Goal: Complete application form: Complete application form

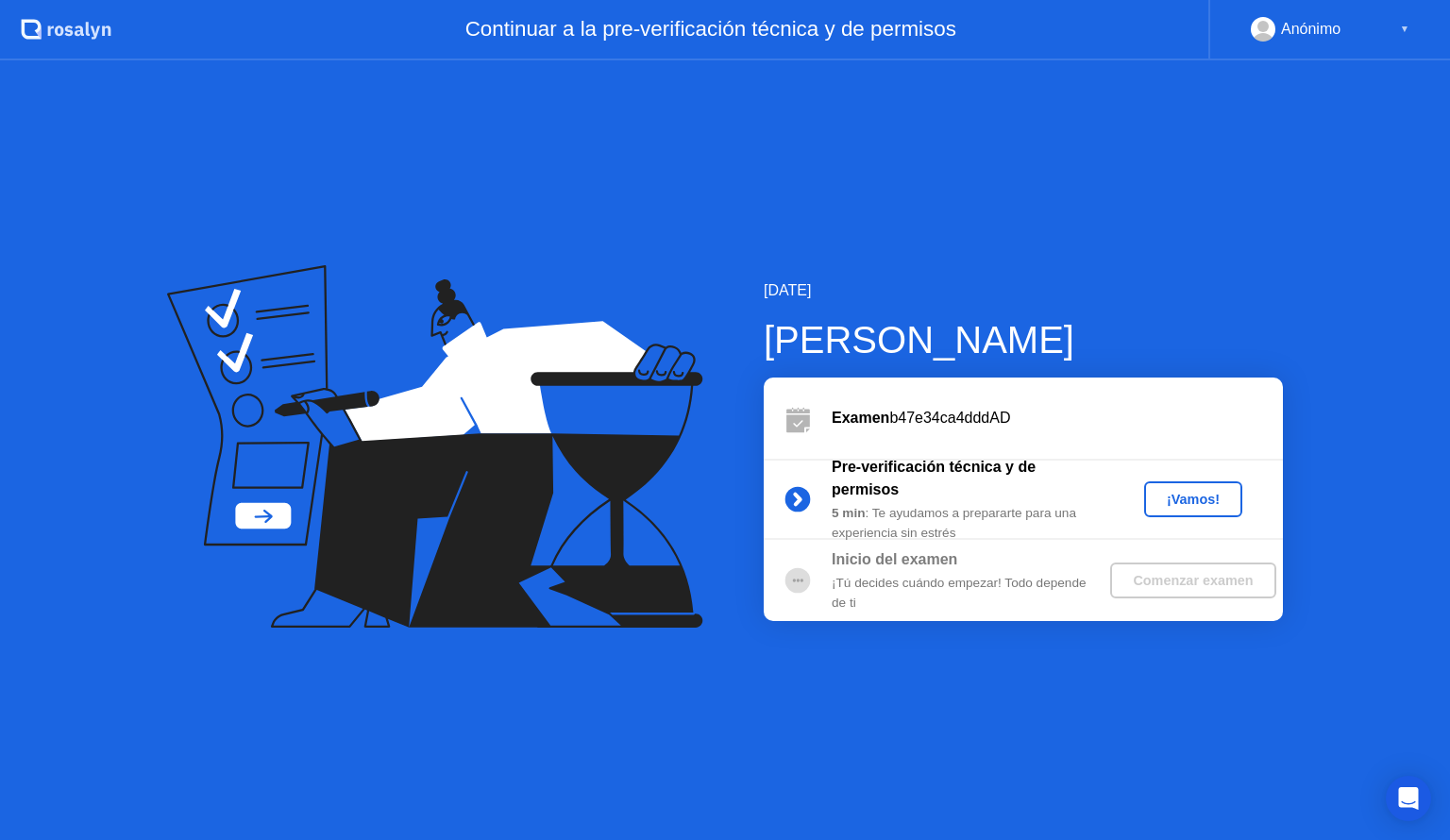
click at [1170, 509] on button "¡Vamos!" at bounding box center [1193, 499] width 98 height 36
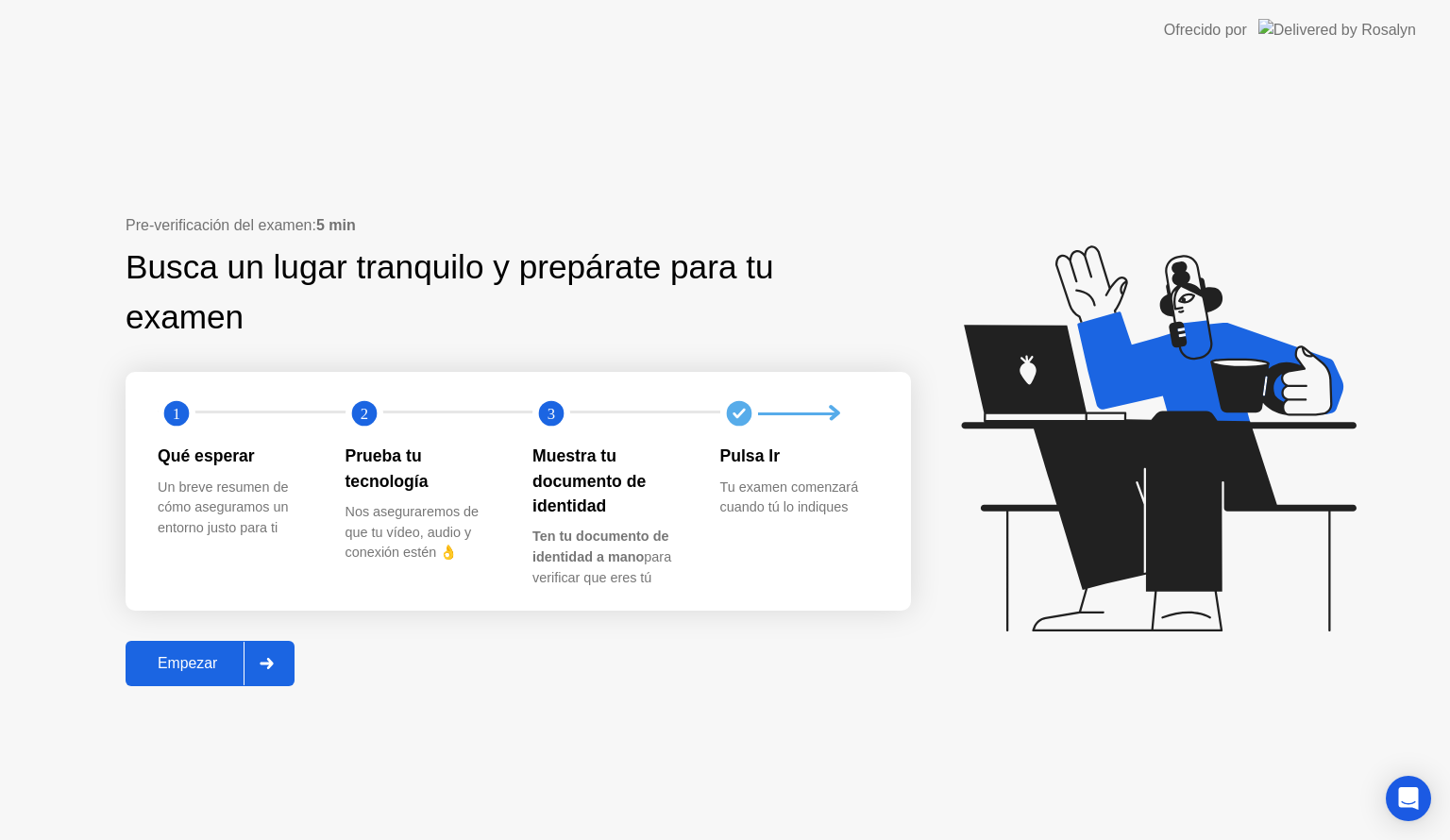
click at [203, 668] on div "Empezar" at bounding box center [187, 663] width 113 height 17
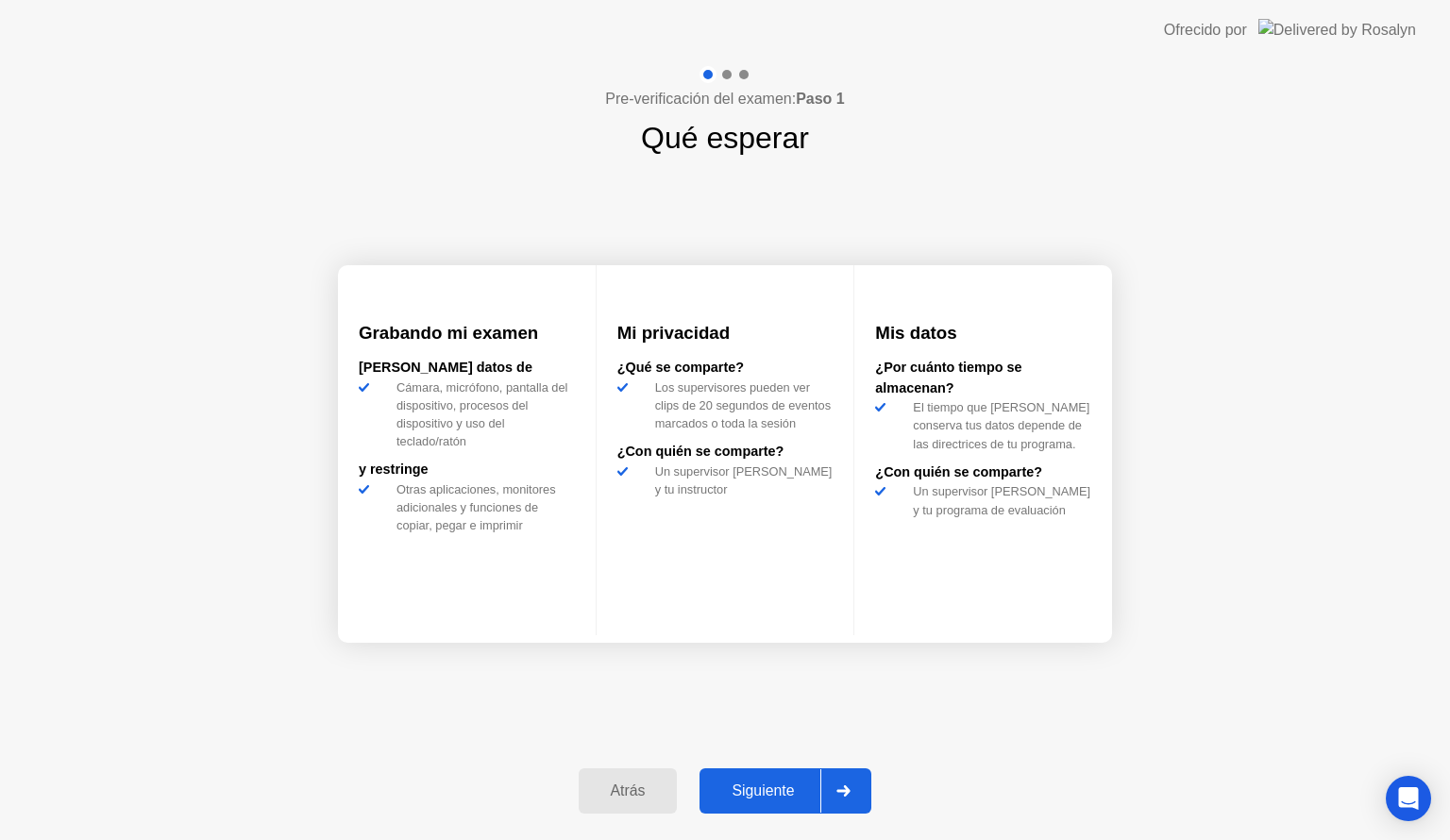
click at [759, 785] on div "Siguiente" at bounding box center [763, 791] width 115 height 17
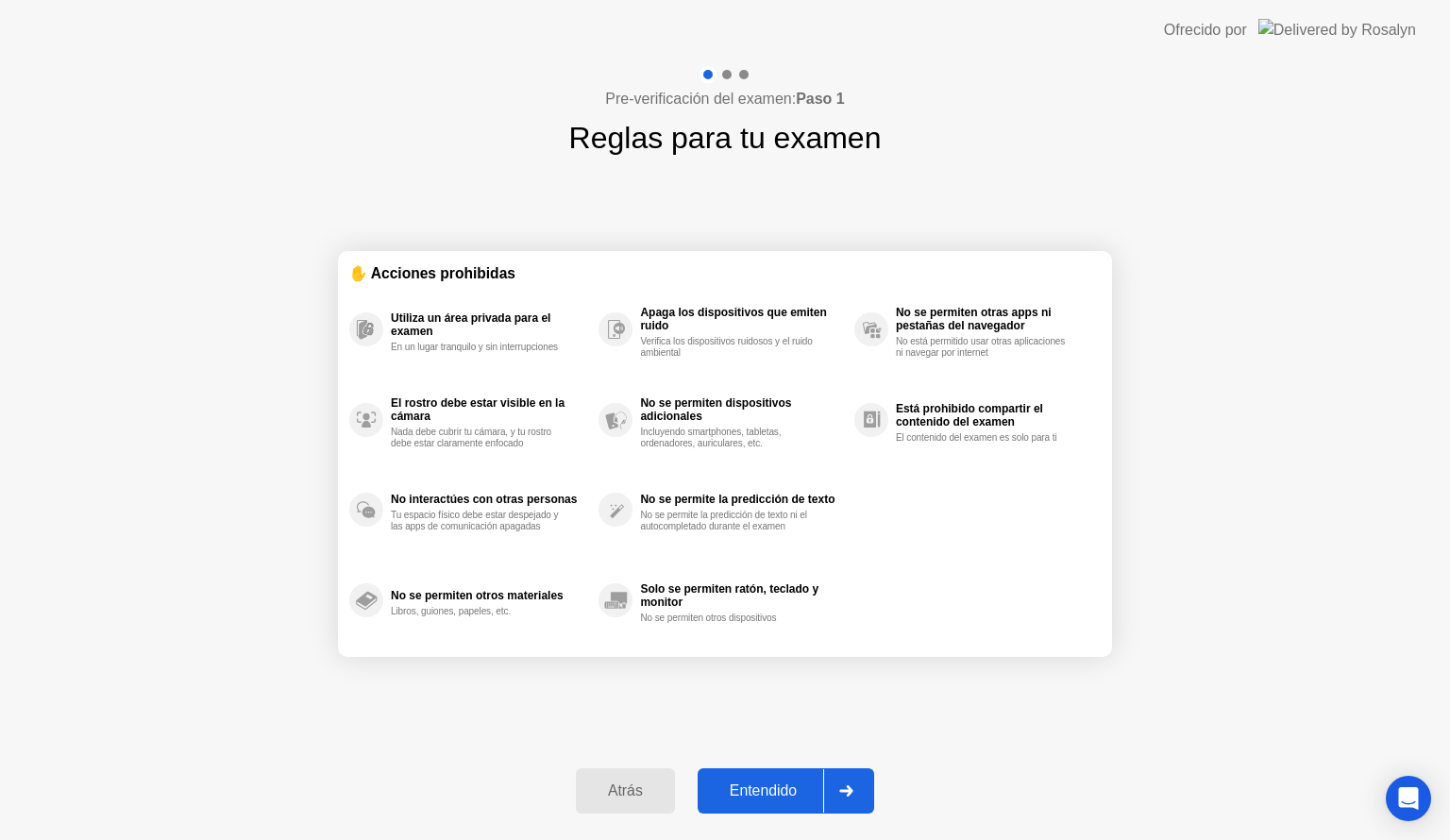
click at [759, 785] on div "Entendido" at bounding box center [764, 791] width 120 height 17
select select "Available cameras"
select select "Available speakers"
select select "Available microphones"
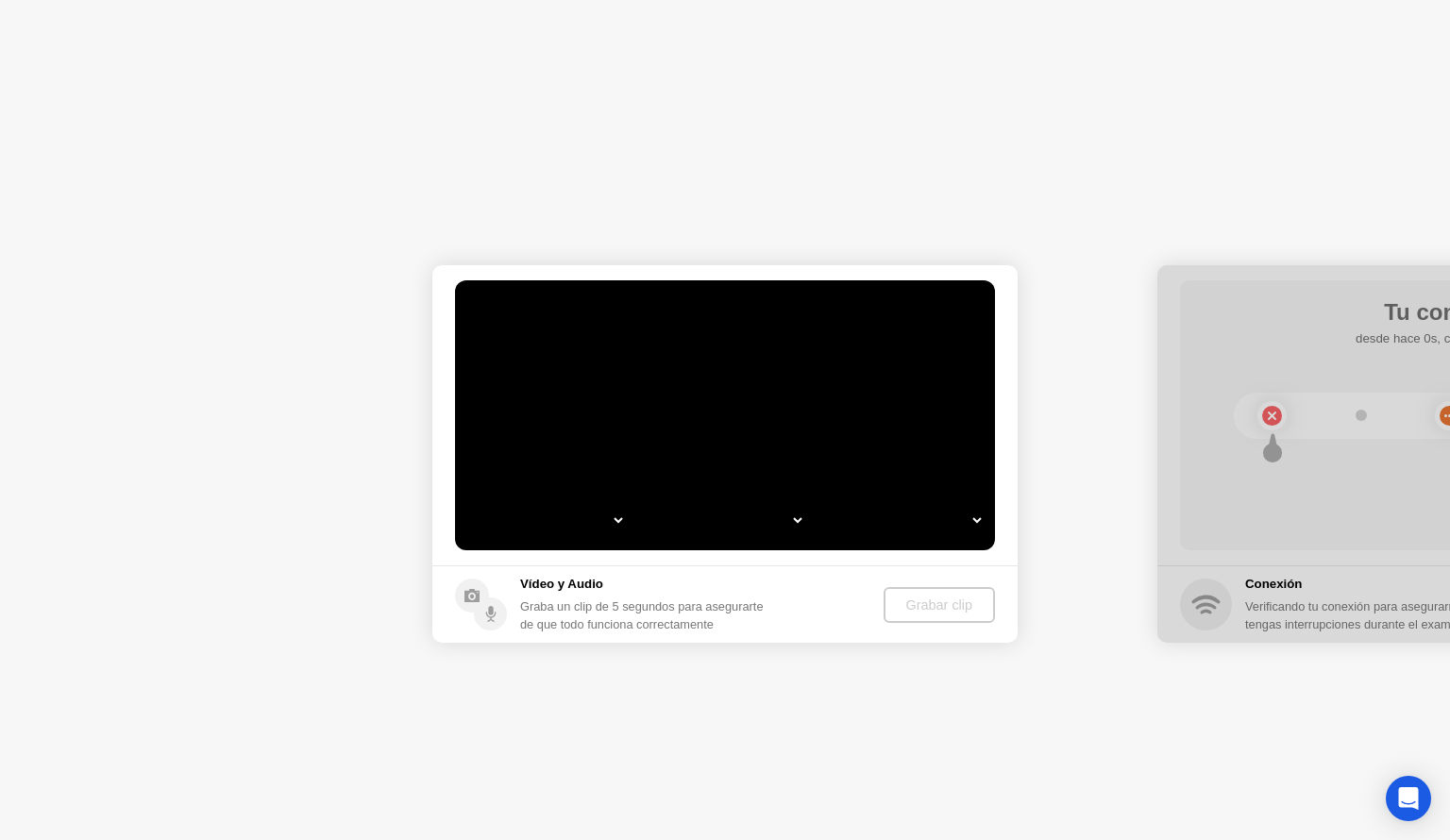
select select "*"
select select "**********"
select select "*******"
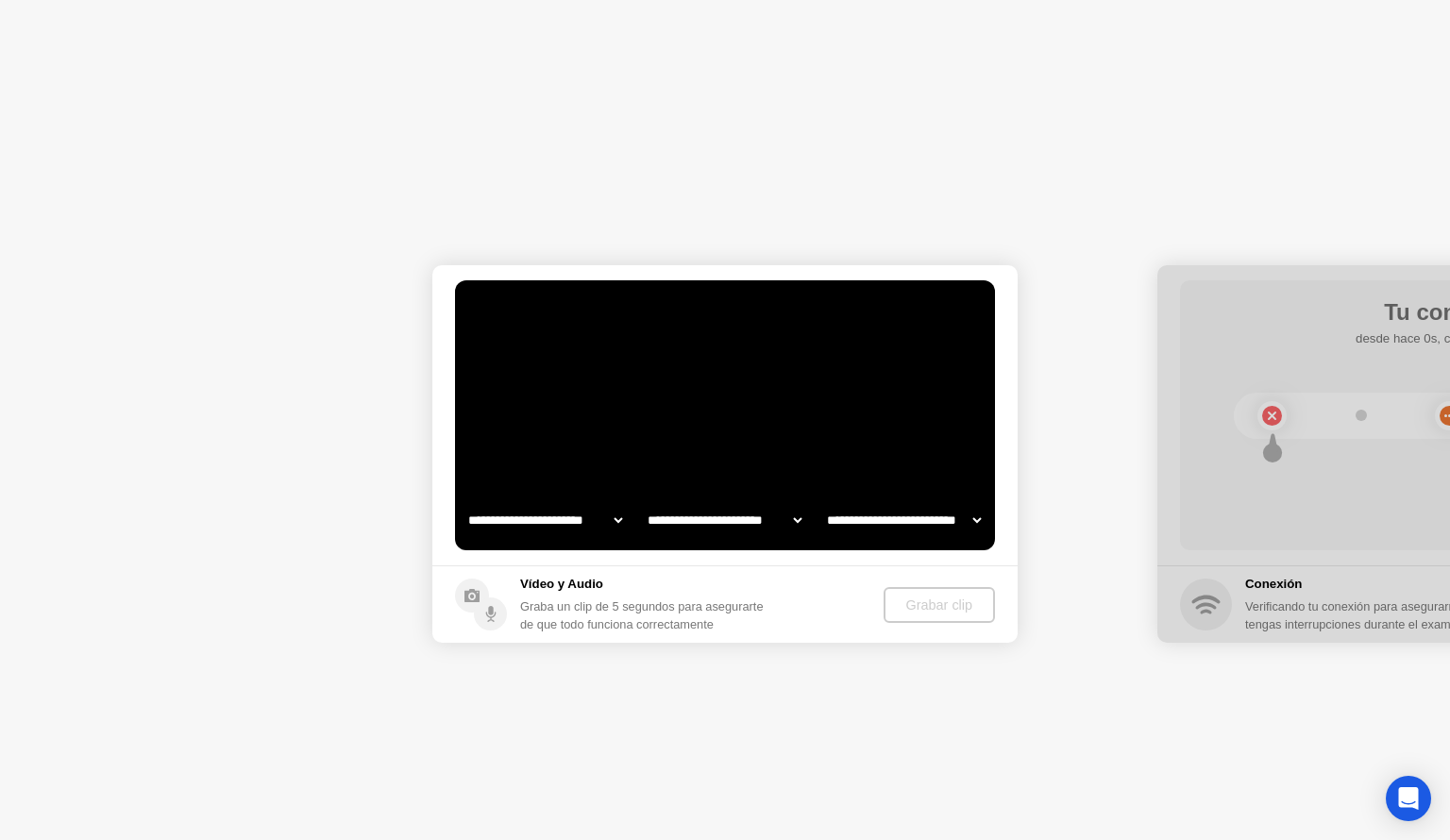
select select "*******"
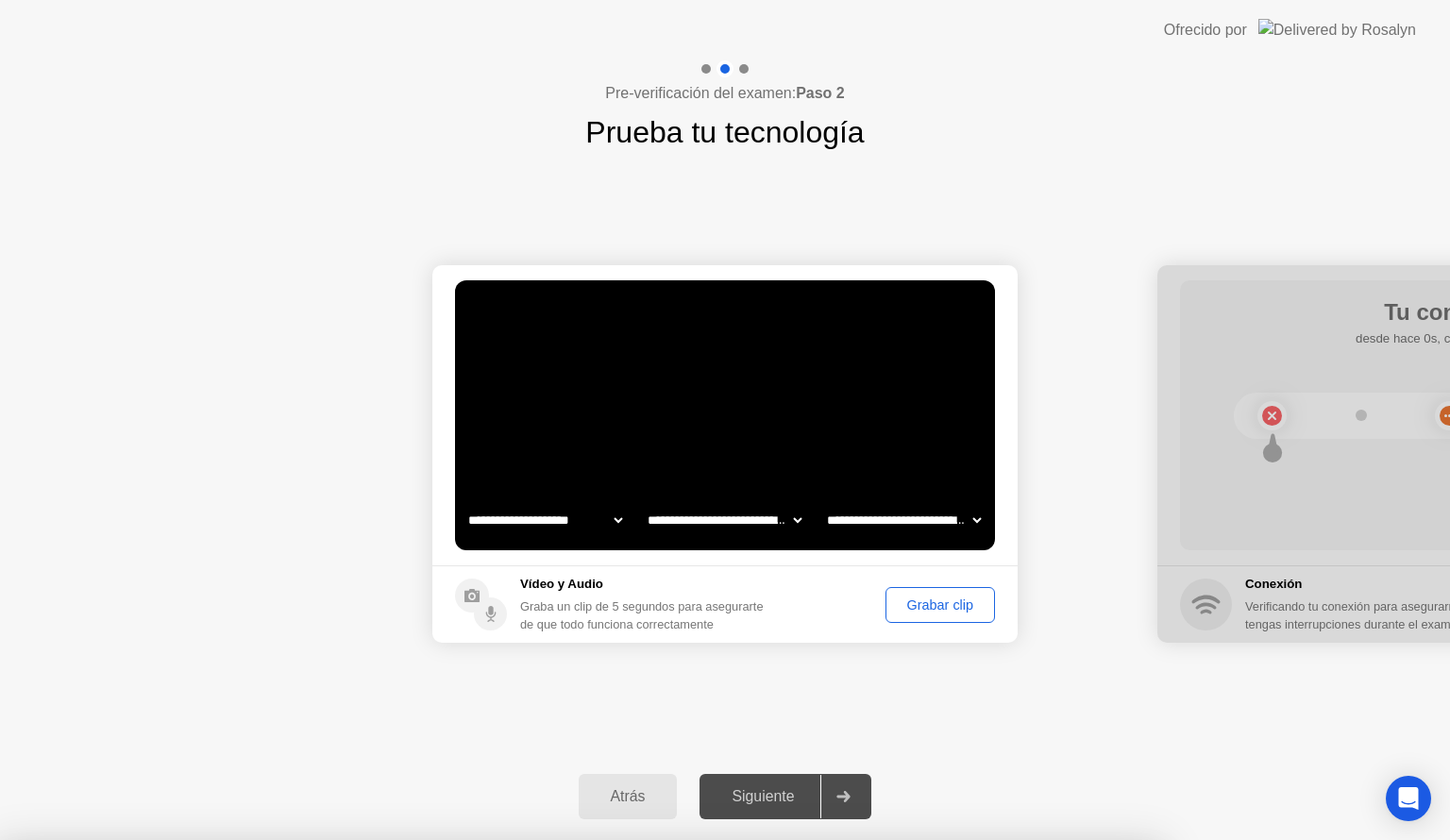
click at [997, 839] on div at bounding box center [725, 840] width 1450 height 0
click at [770, 788] on div "Siguiente" at bounding box center [763, 796] width 115 height 17
click at [956, 591] on button "Grabar clip" at bounding box center [939, 604] width 110 height 36
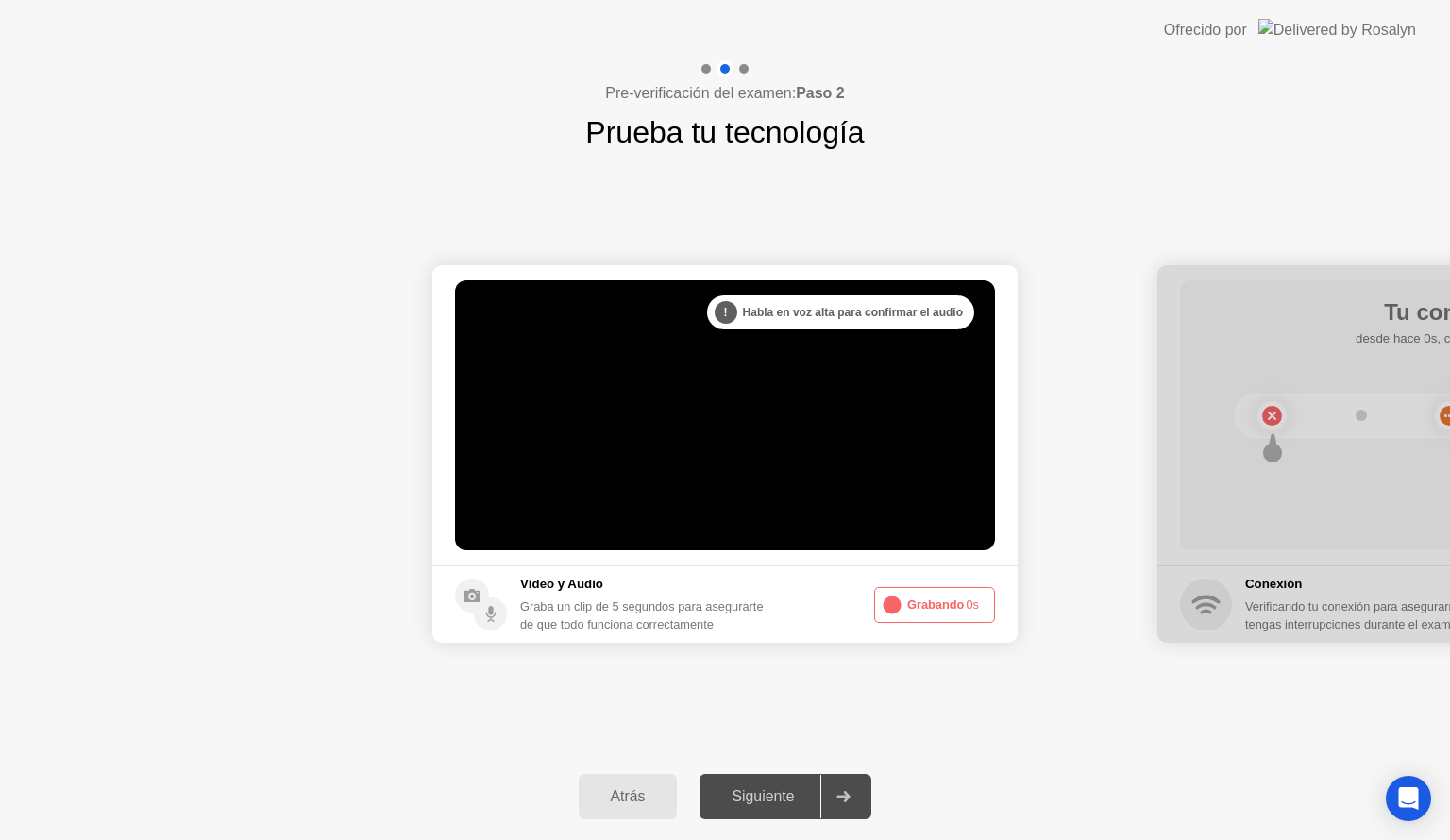
click at [956, 591] on button "Grabando 0s" at bounding box center [935, 604] width 120 height 36
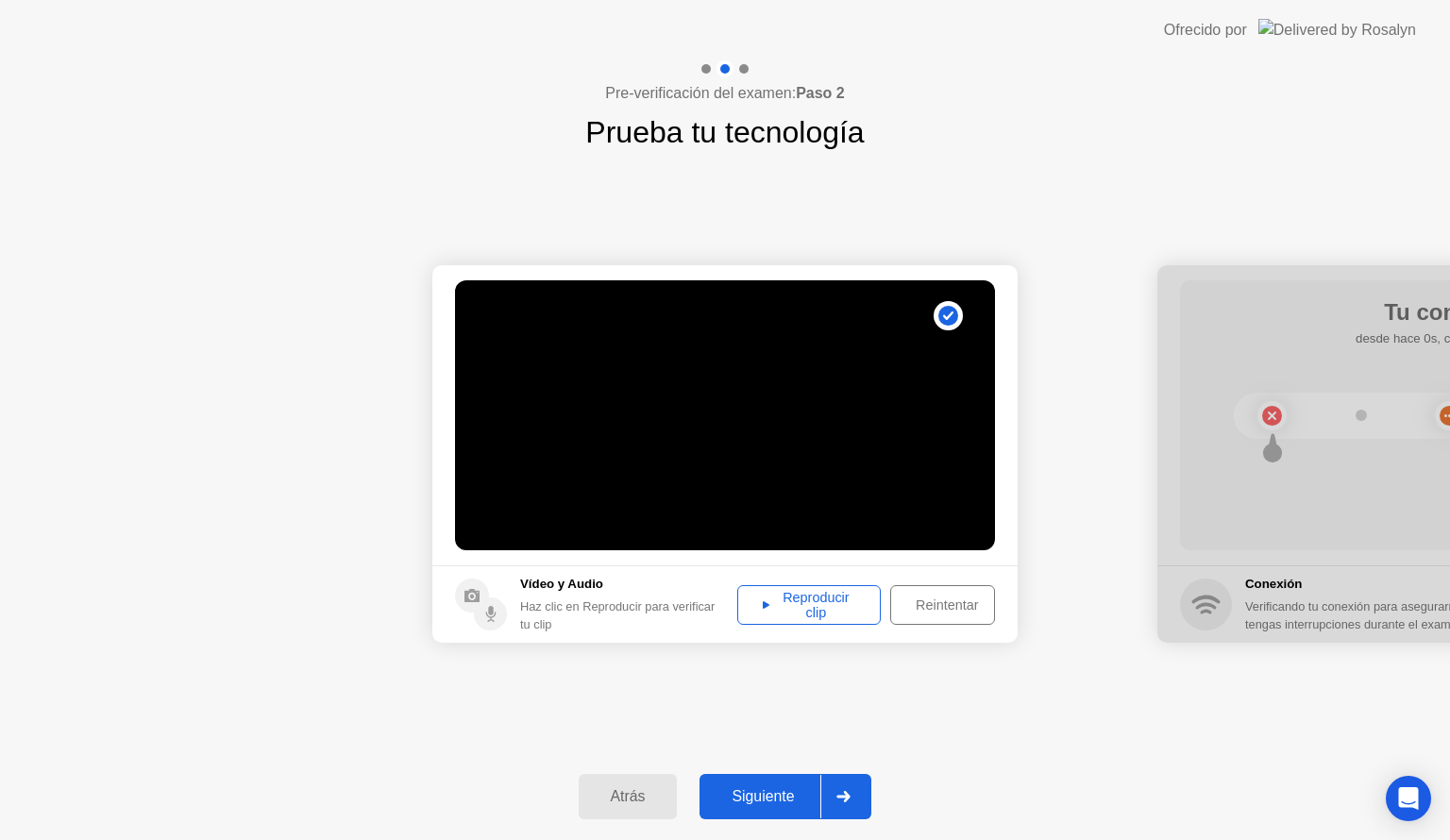
click at [774, 791] on div "Siguiente" at bounding box center [763, 796] width 115 height 17
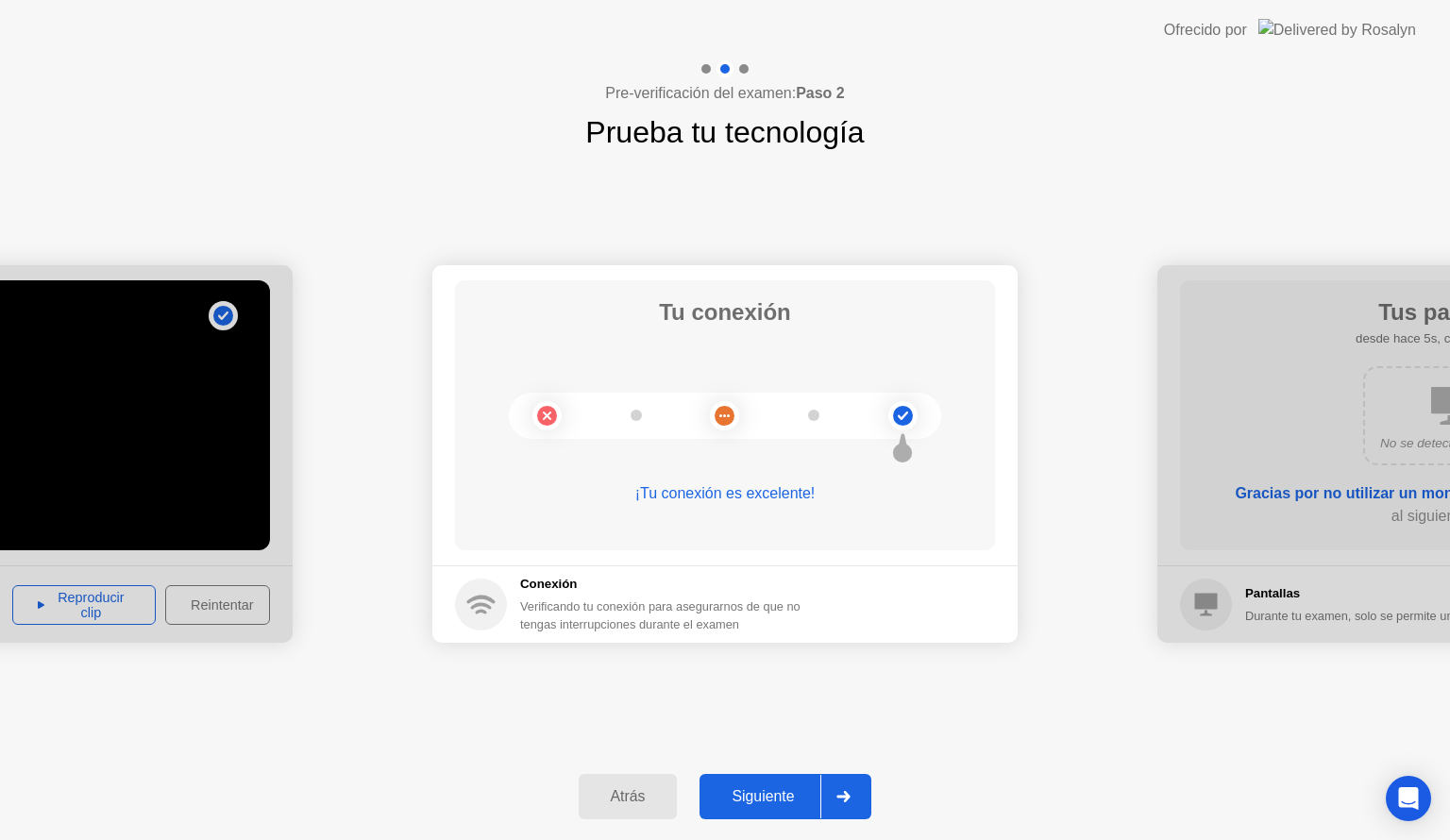
click at [774, 791] on div "Siguiente" at bounding box center [763, 796] width 115 height 17
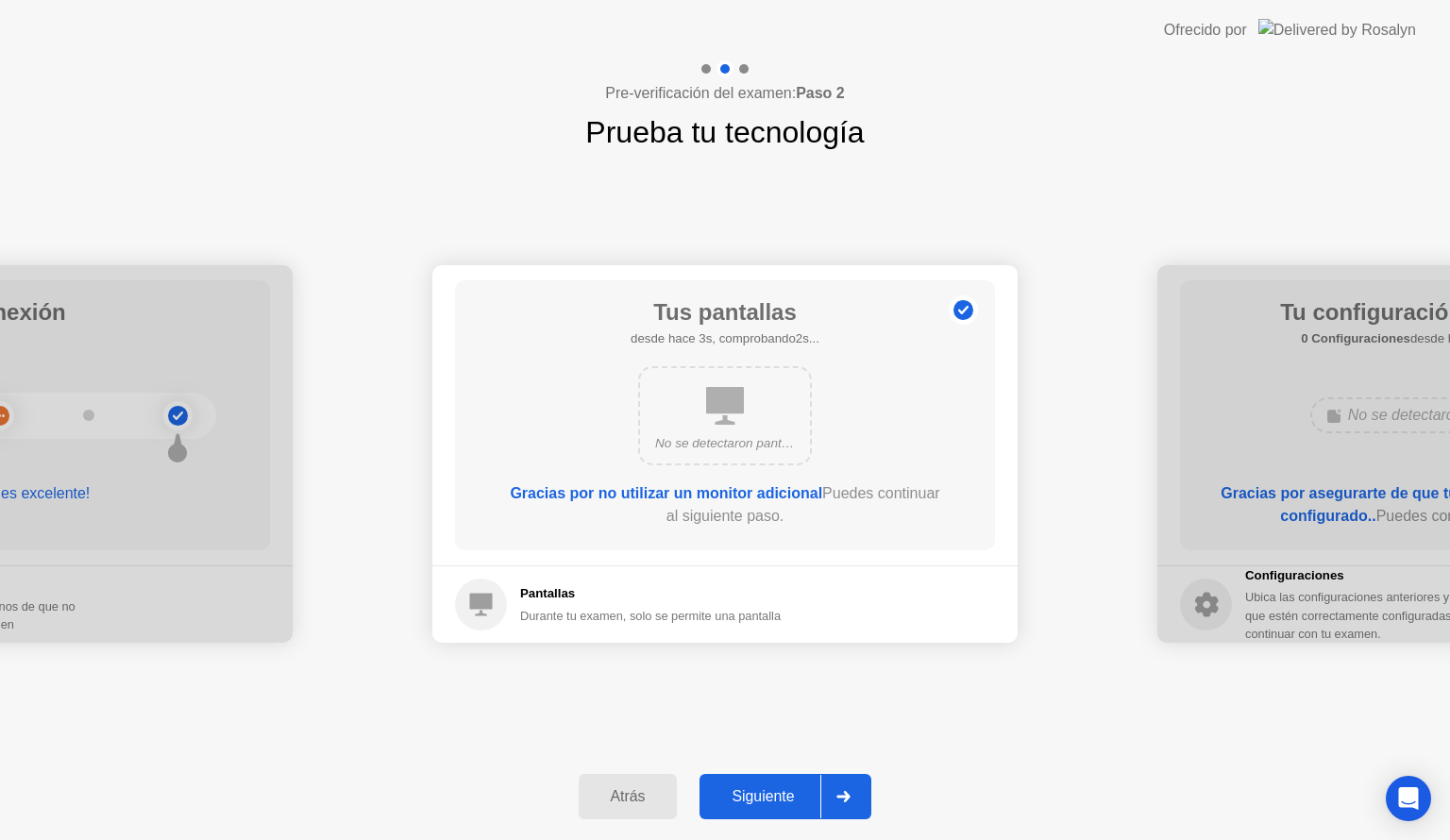
click at [774, 791] on div "Siguiente" at bounding box center [763, 796] width 115 height 17
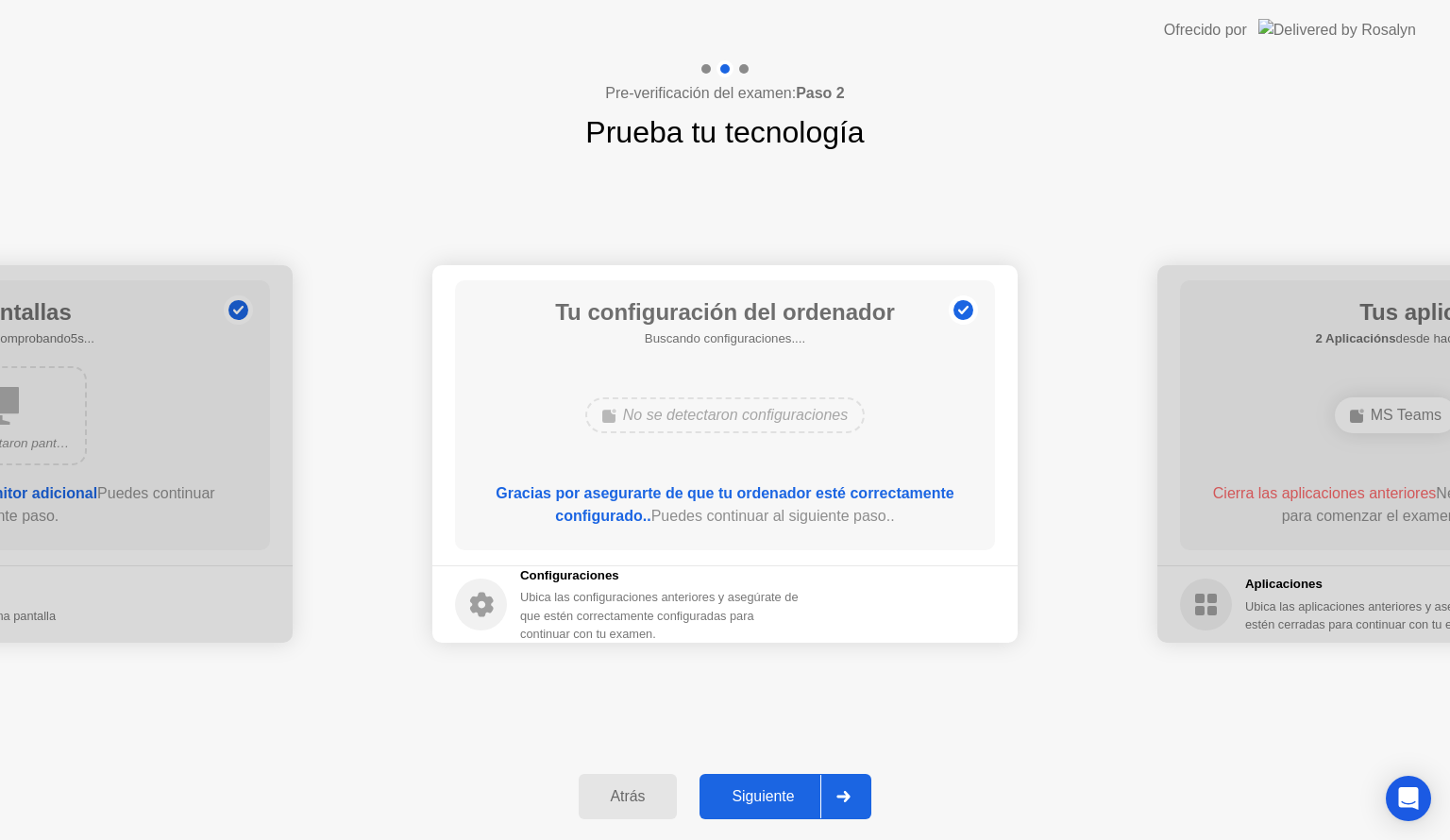
click at [774, 791] on div "Siguiente" at bounding box center [763, 796] width 115 height 17
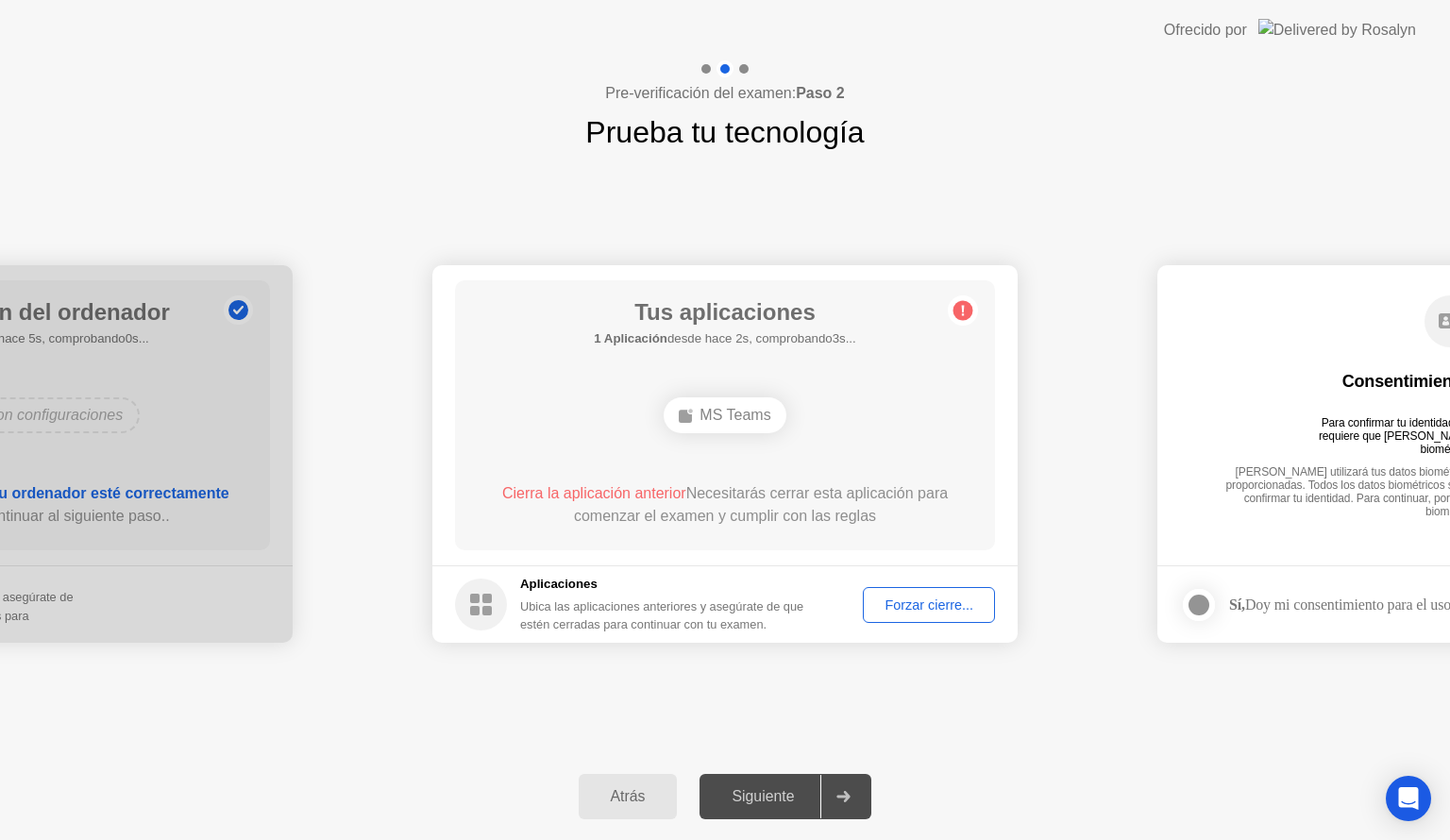
click at [937, 598] on div "Forzar cierre..." at bounding box center [929, 605] width 119 height 16
click at [887, 603] on div "Forzar cierre..." at bounding box center [929, 605] width 119 height 16
click at [906, 612] on div "Forzar cierre..." at bounding box center [929, 605] width 119 height 16
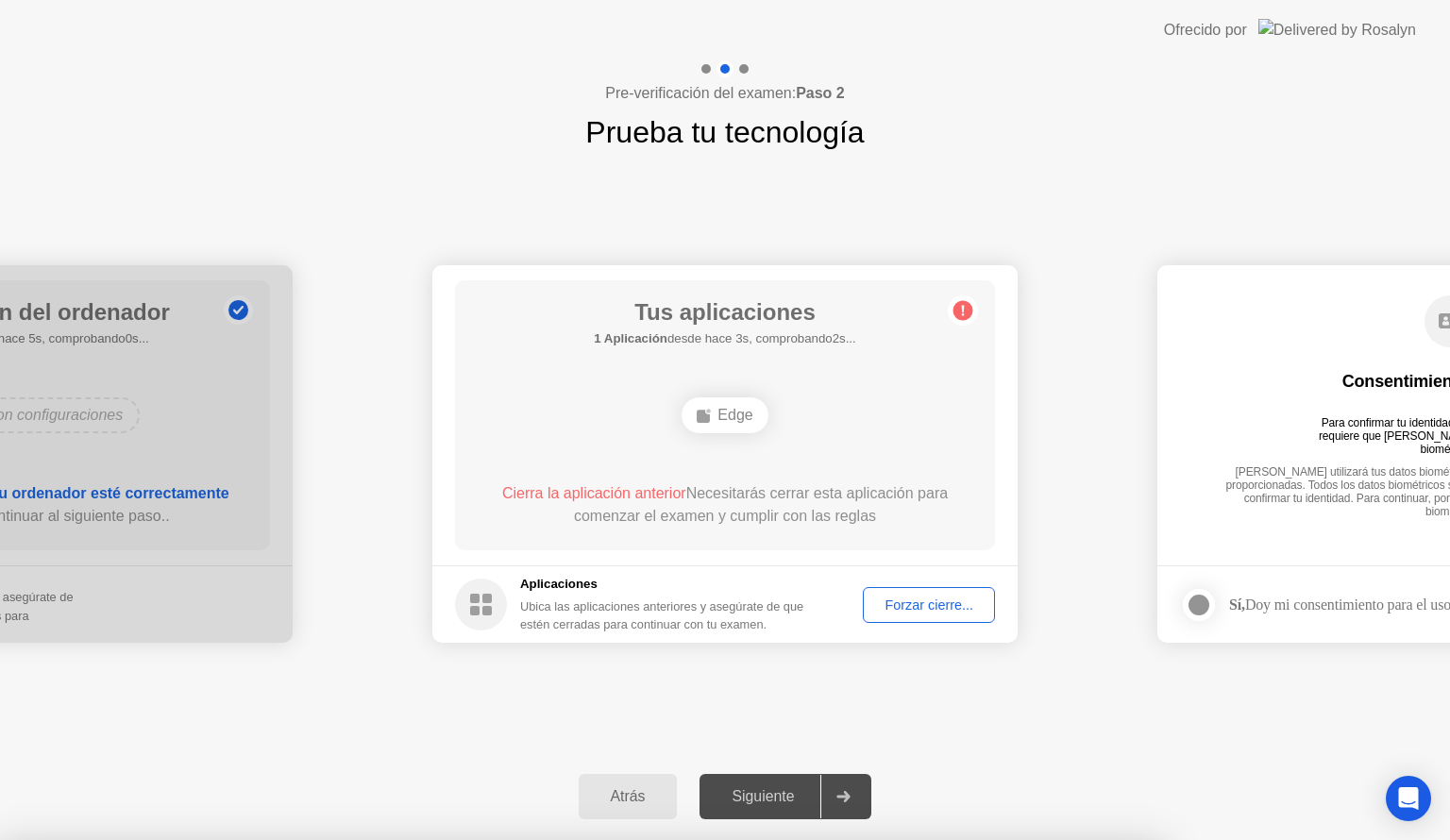
click at [910, 778] on div "Atrás Siguiente" at bounding box center [725, 795] width 1450 height 86
click at [900, 603] on div "Forzar cierre..." at bounding box center [929, 605] width 119 height 16
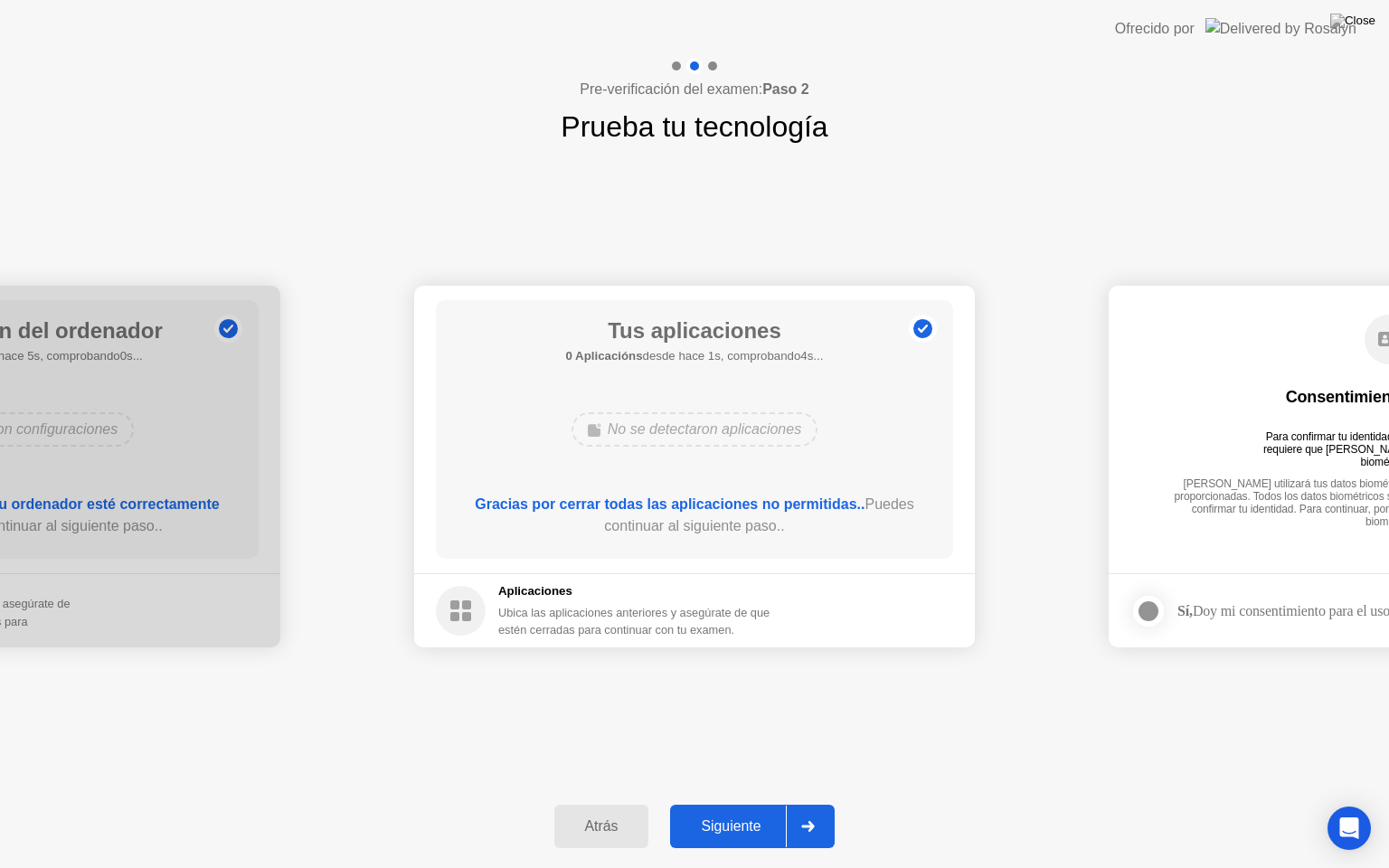
click at [759, 804] on div "Siguiente" at bounding box center [731, 826] width 111 height 17
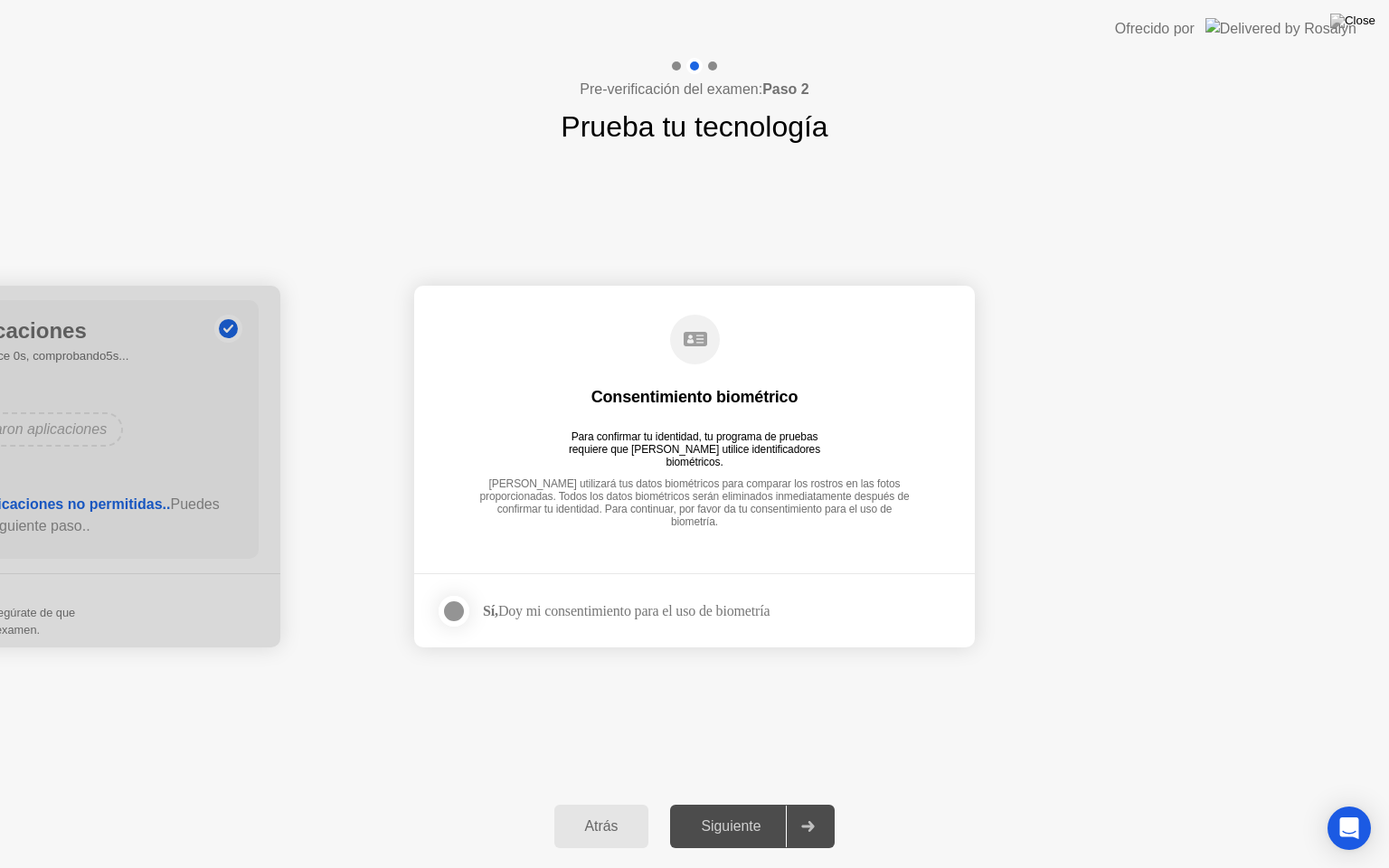
click at [617, 614] on div "Sí, Doy mi consentimiento para el uso de biometría" at bounding box center [626, 611] width 286 height 17
click at [473, 607] on label at bounding box center [459, 611] width 47 height 36
click at [734, 804] on div "Siguiente" at bounding box center [731, 826] width 111 height 17
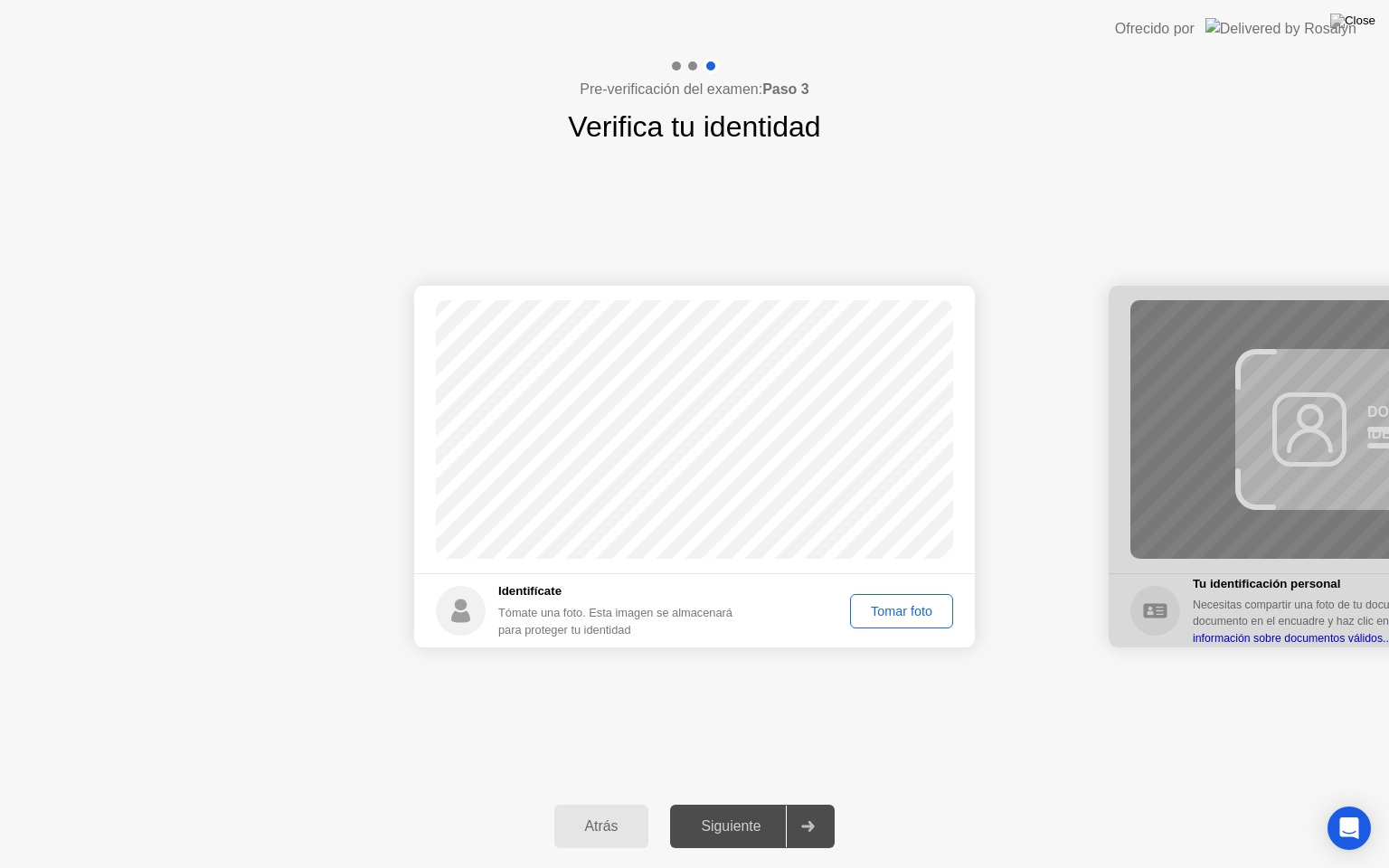
click at [876, 625] on button "Tomar foto" at bounding box center [901, 611] width 103 height 34
click at [762, 804] on button "Siguiente" at bounding box center [752, 826] width 165 height 44
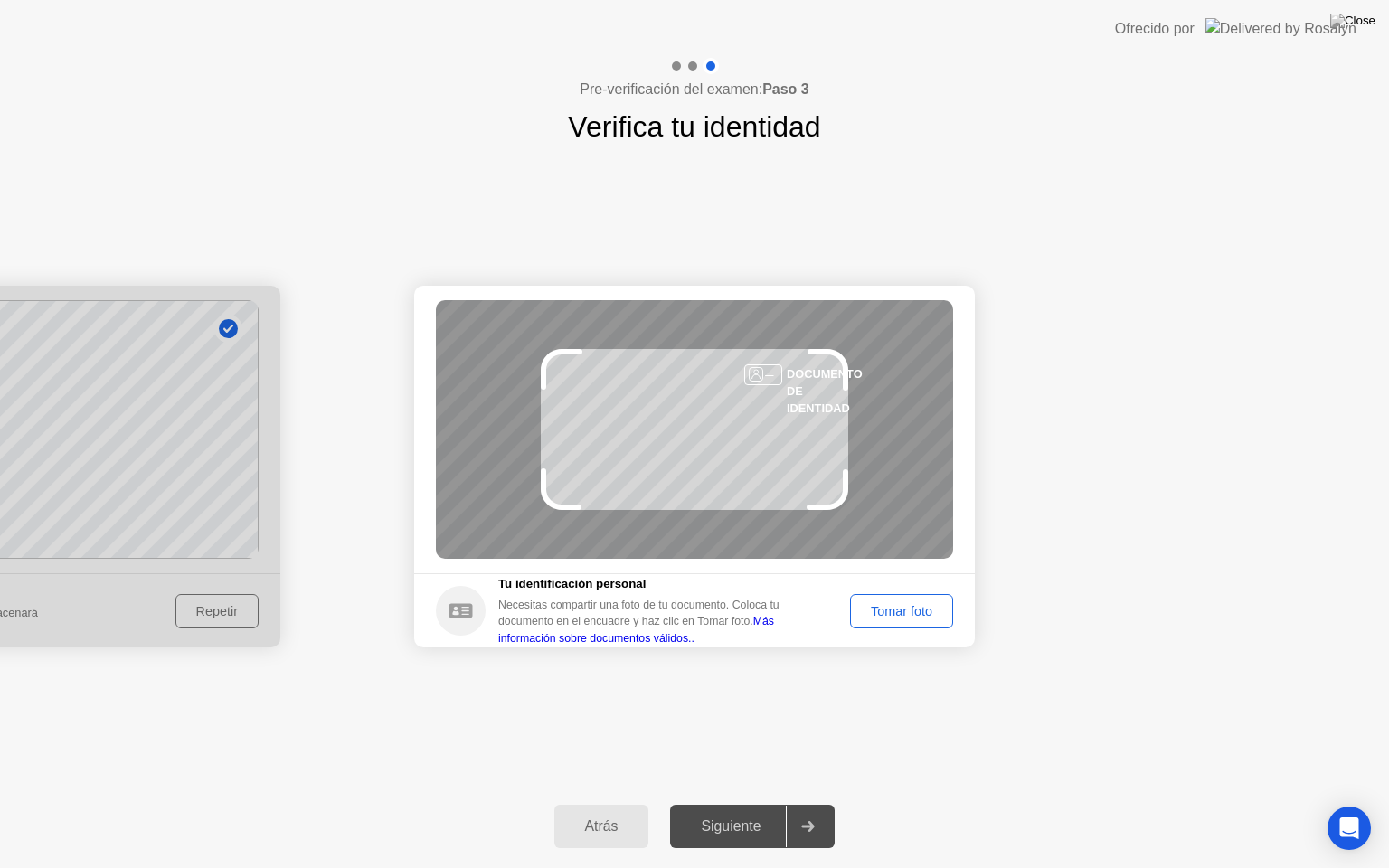
click at [923, 608] on div "Tomar foto" at bounding box center [901, 612] width 90 height 15
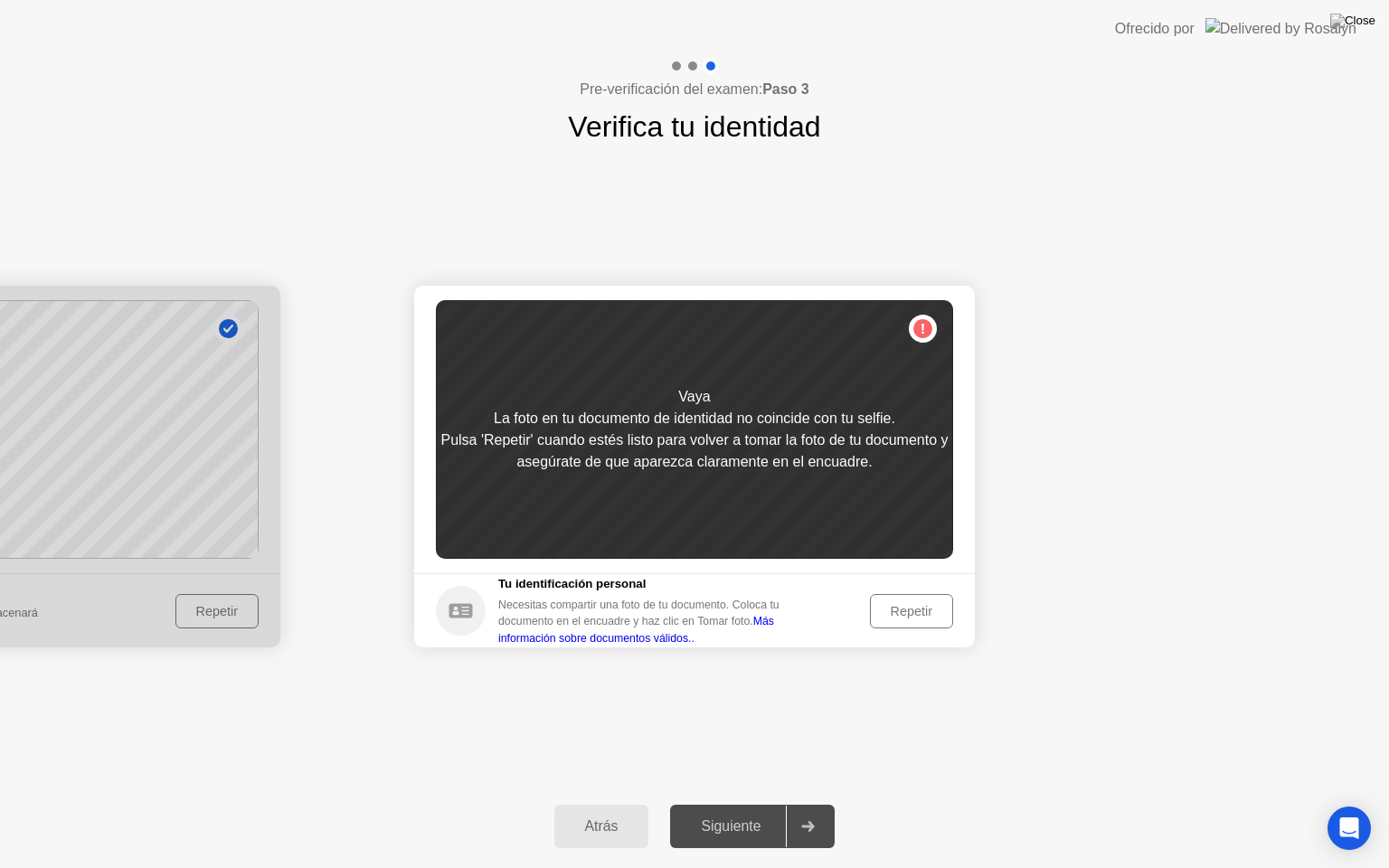
click at [923, 608] on div "Repetir" at bounding box center [911, 612] width 71 height 15
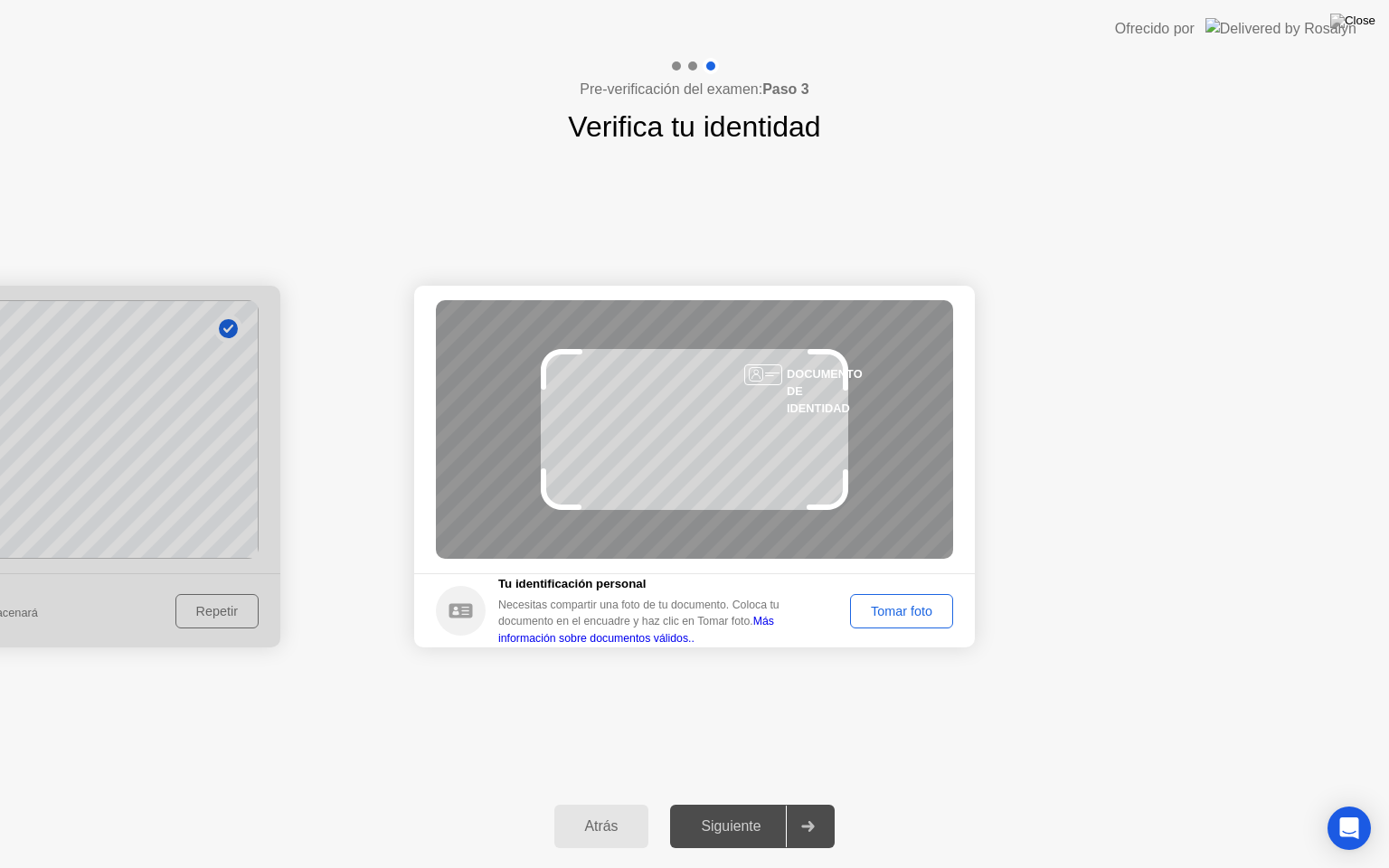
click at [923, 608] on div "Tomar foto" at bounding box center [901, 612] width 90 height 15
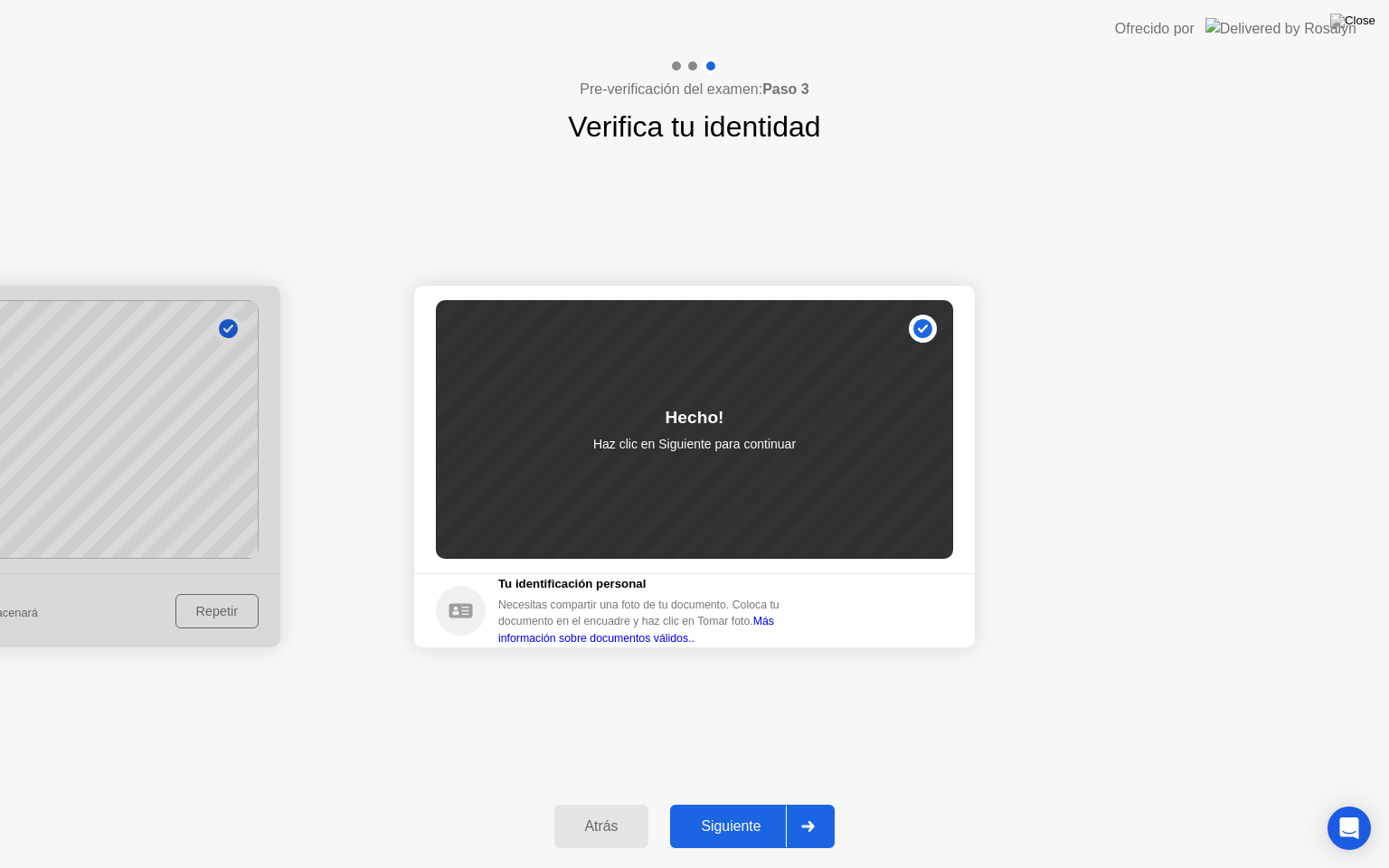
click at [745, 804] on div "Siguiente" at bounding box center [731, 826] width 111 height 17
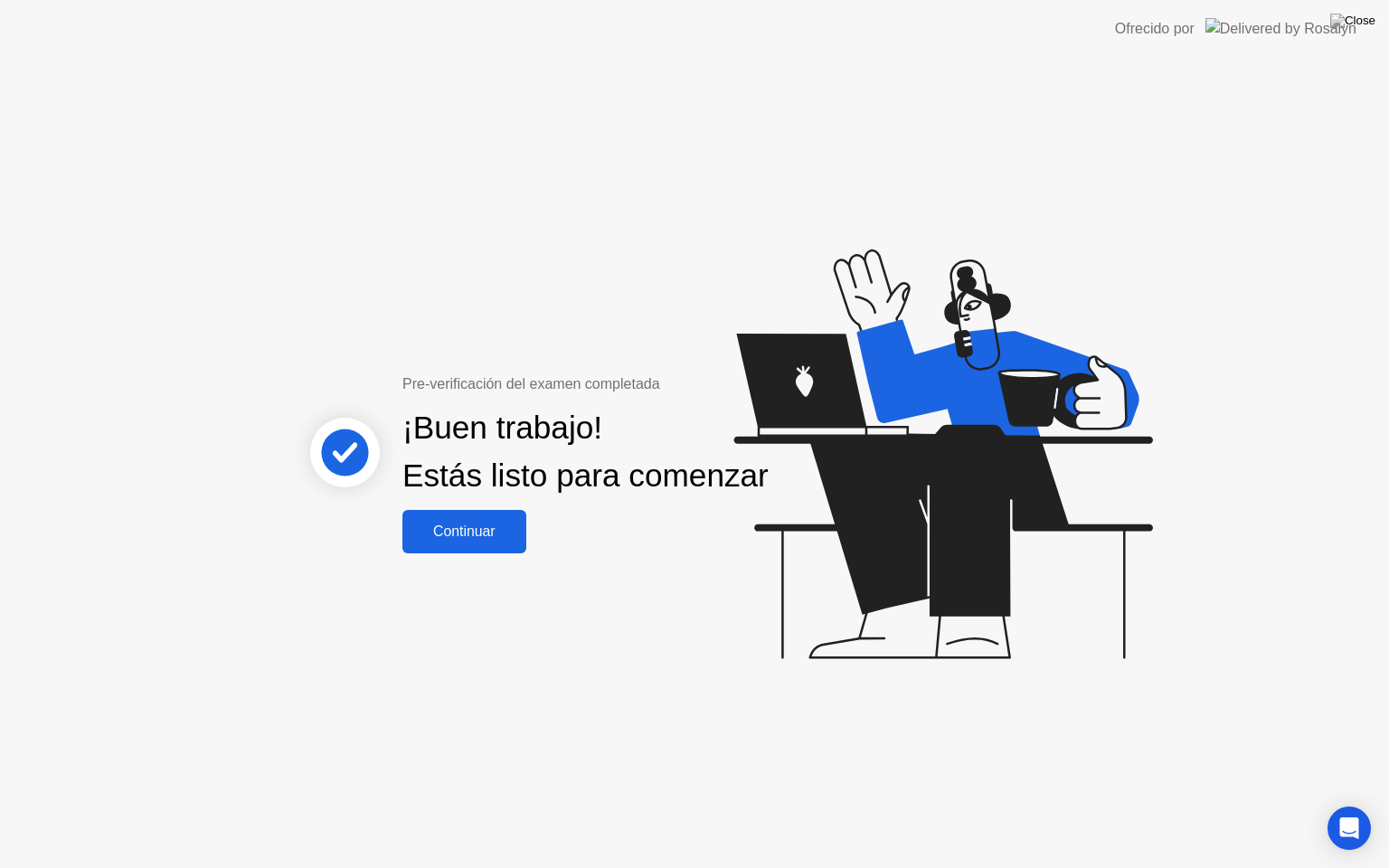
click at [468, 535] on div "Continuar" at bounding box center [465, 532] width 113 height 17
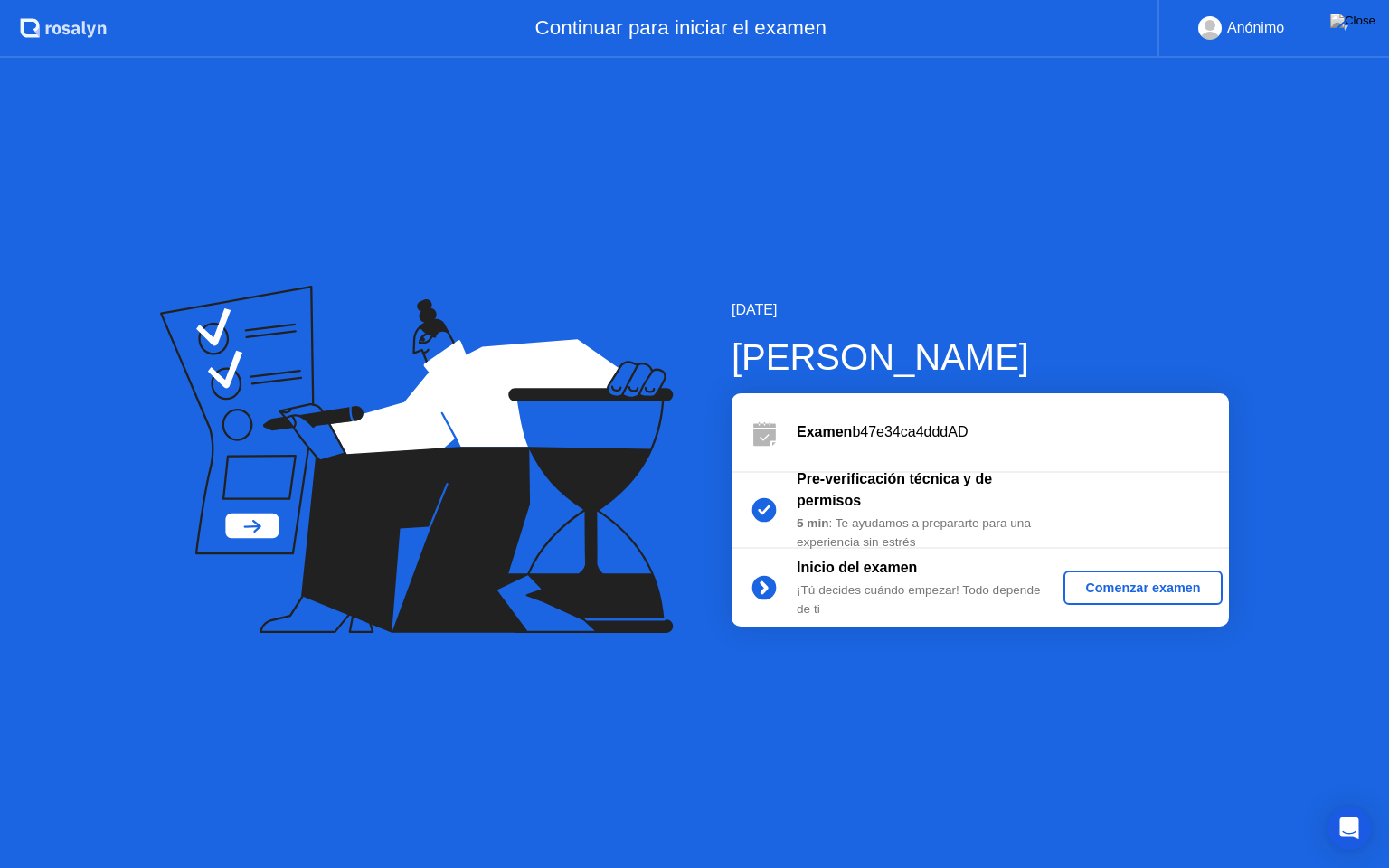
click at [1140, 580] on div "Comenzar examen" at bounding box center [1143, 587] width 144 height 15
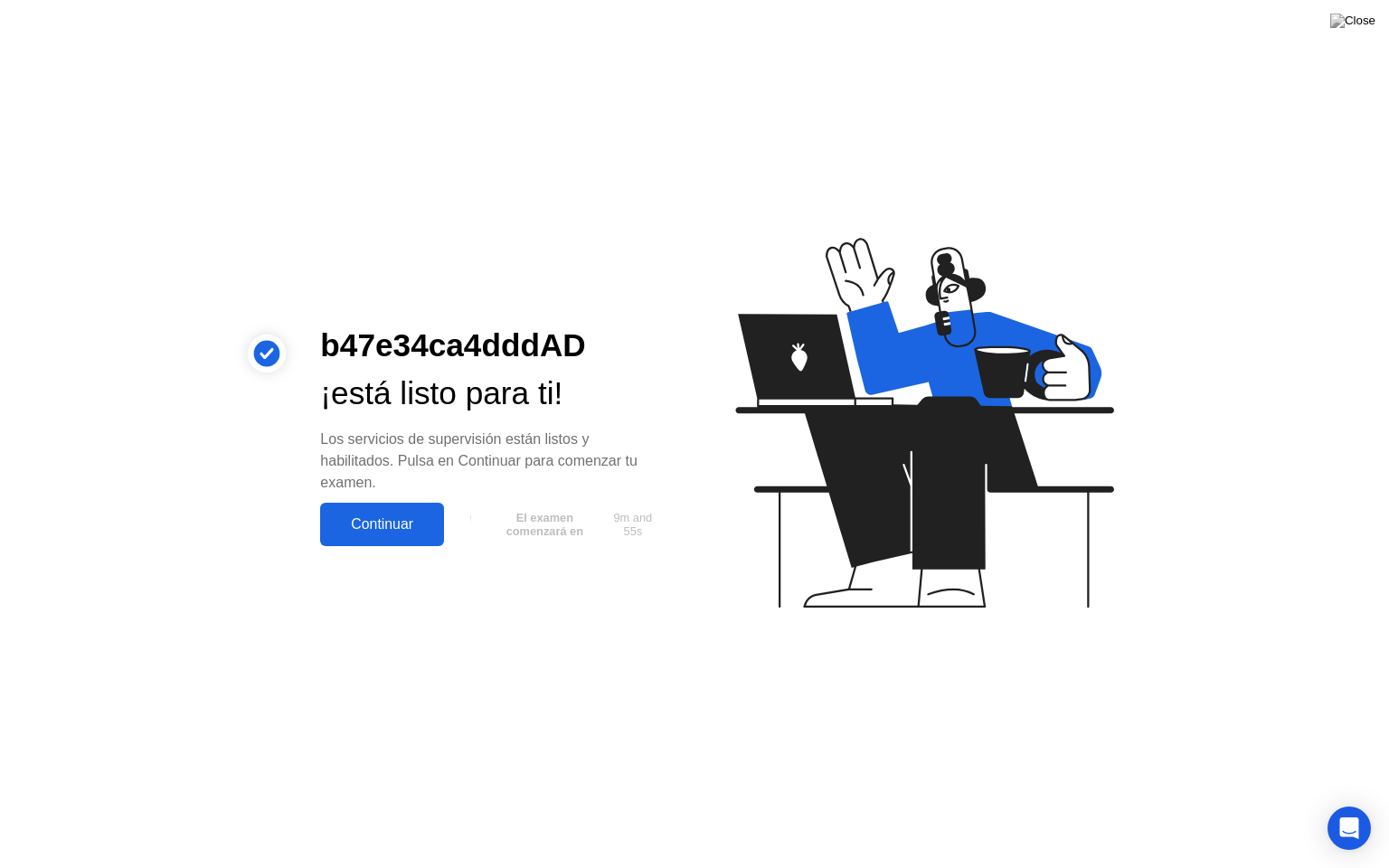
click at [416, 520] on div "Continuar" at bounding box center [382, 524] width 113 height 17
